Goal: Task Accomplishment & Management: Use online tool/utility

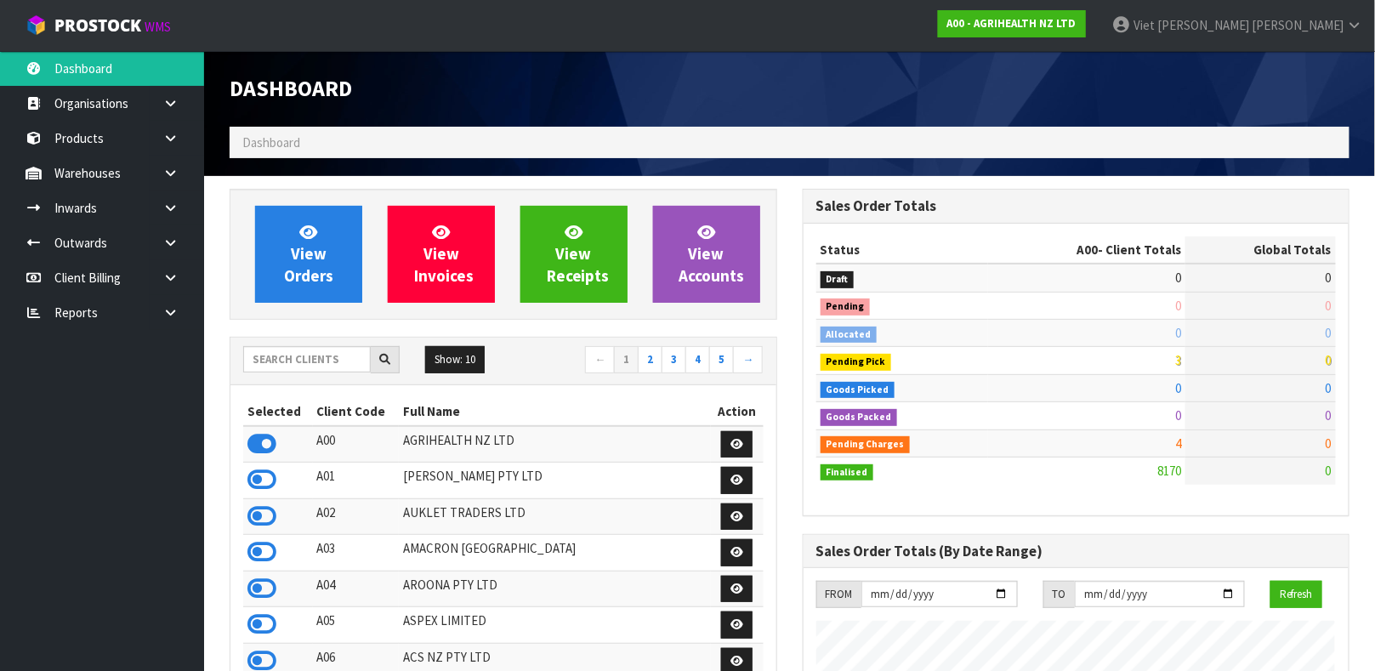
scroll to position [1290, 572]
click at [382, 144] on ol "Dashboard" at bounding box center [790, 142] width 1120 height 31
click at [328, 362] on input "text" at bounding box center [307, 359] width 128 height 26
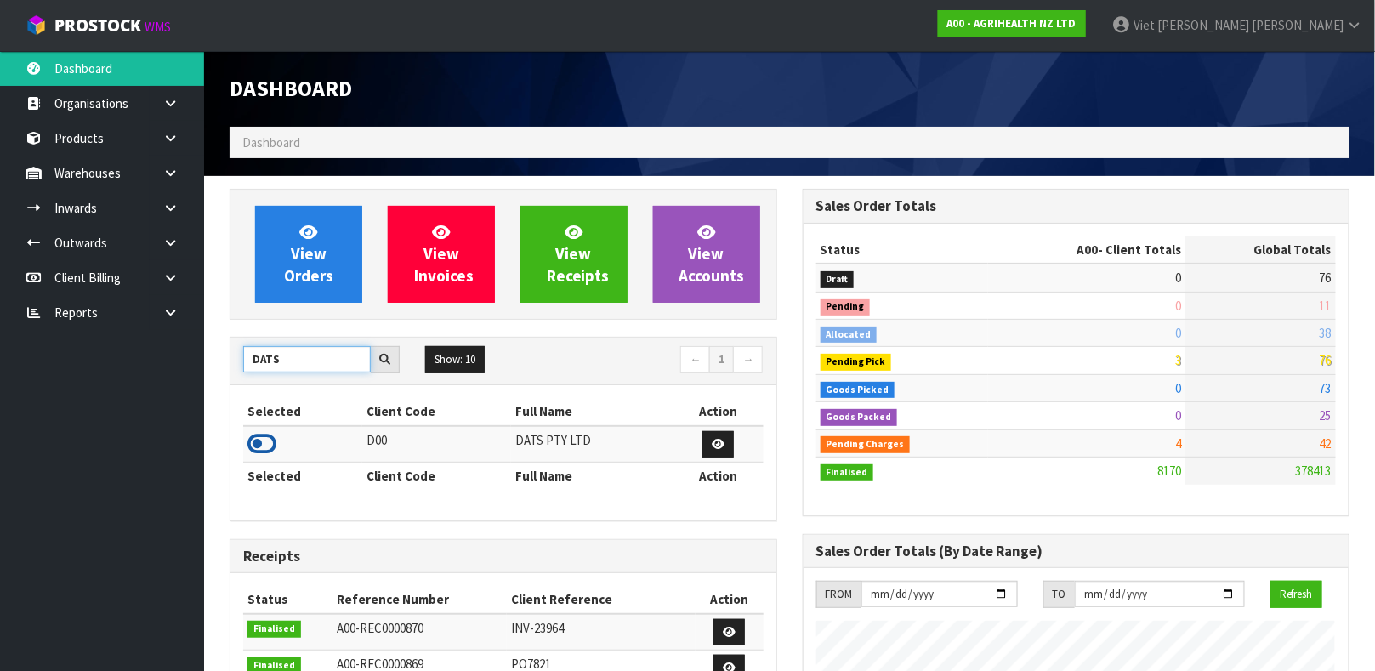
type input "DATS"
click at [258, 434] on icon at bounding box center [261, 444] width 29 height 26
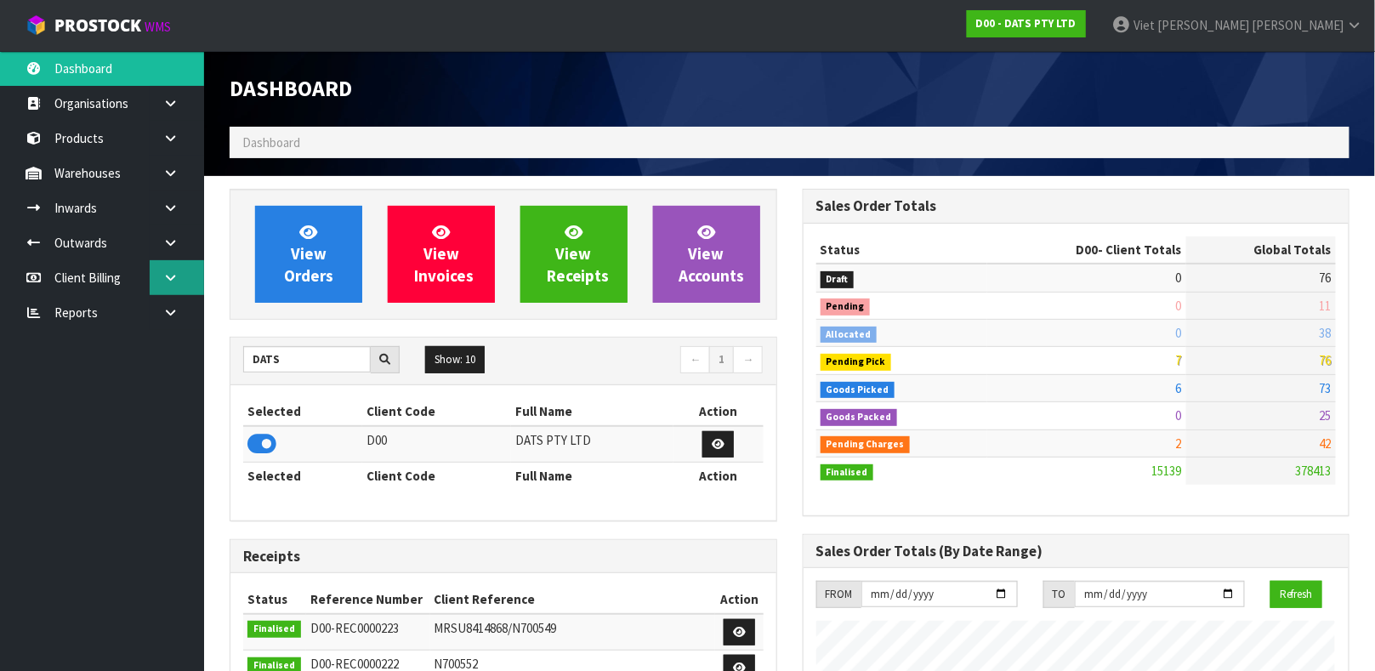
scroll to position [1344, 572]
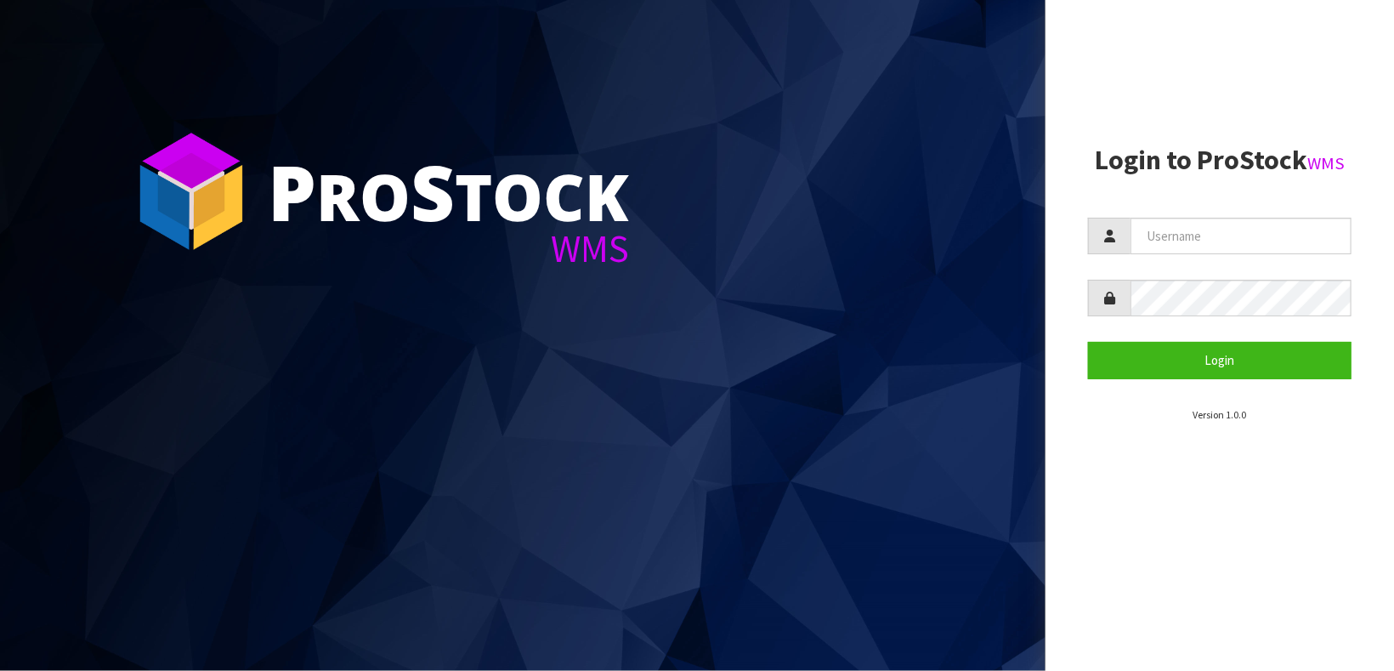
click at [984, 83] on section "P ro S tock WMS" at bounding box center [523, 335] width 1046 height 671
